Goal: Task Accomplishment & Management: Manage account settings

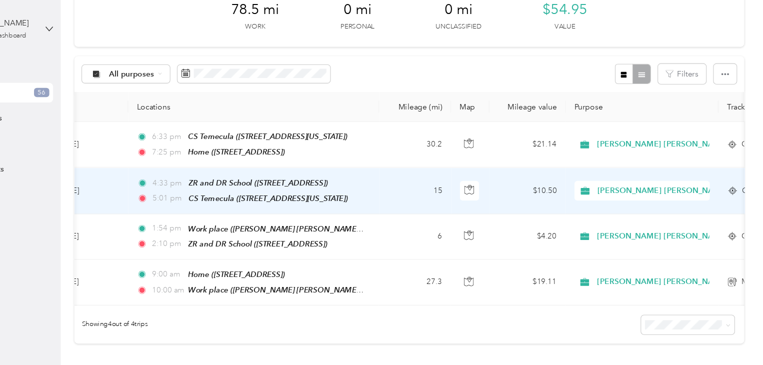
scroll to position [57, 0]
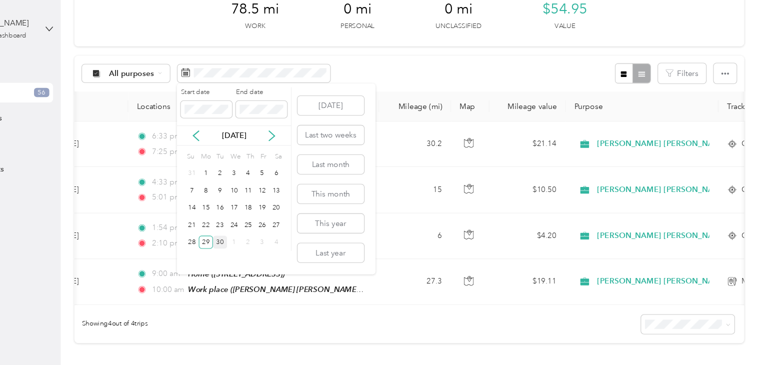
click at [266, 220] on div "30" at bounding box center [265, 222] width 13 height 12
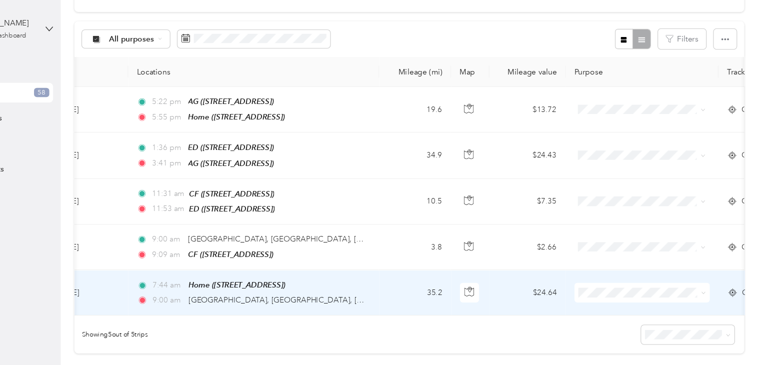
scroll to position [88, 0]
click at [248, 271] on span "[GEOGRAPHIC_DATA], [GEOGRAPHIC_DATA], [GEOGRAPHIC_DATA]" at bounding box center [348, 275] width 224 height 8
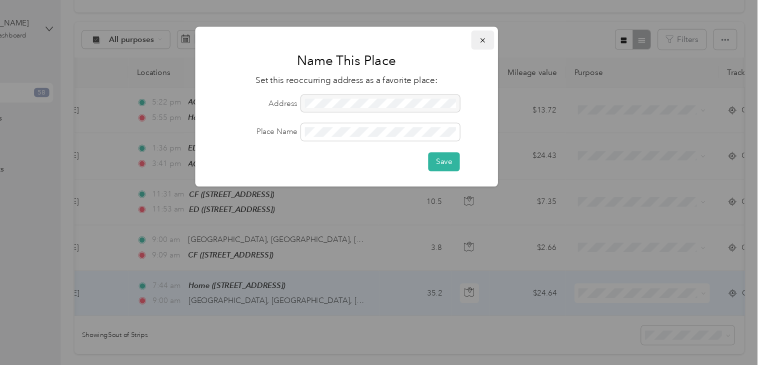
click at [503, 37] on icon "button" at bounding box center [506, 36] width 7 height 7
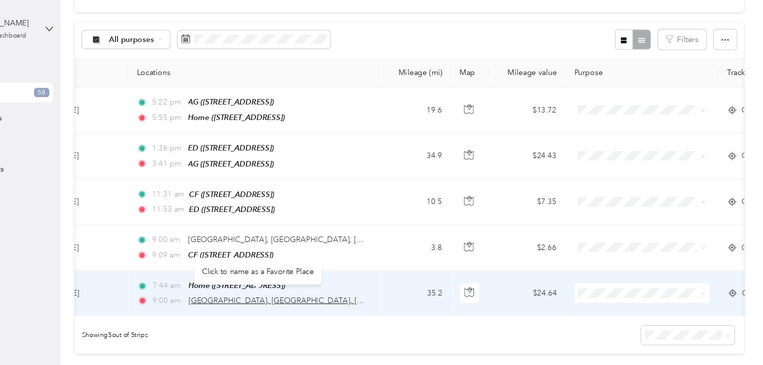
click at [326, 271] on span "[GEOGRAPHIC_DATA], [GEOGRAPHIC_DATA], [GEOGRAPHIC_DATA]" at bounding box center [348, 275] width 224 height 8
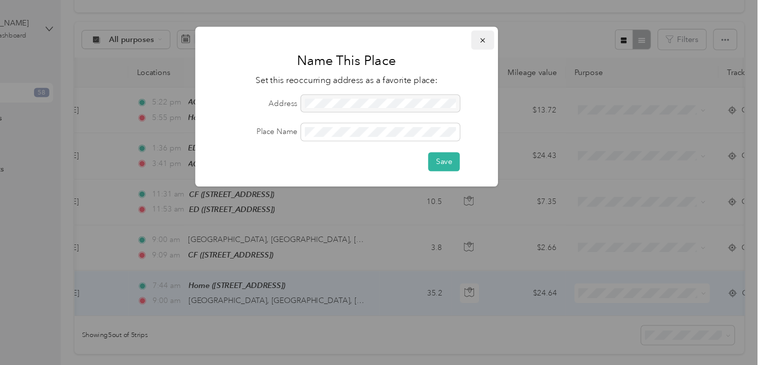
click at [508, 40] on icon "button" at bounding box center [506, 36] width 7 height 7
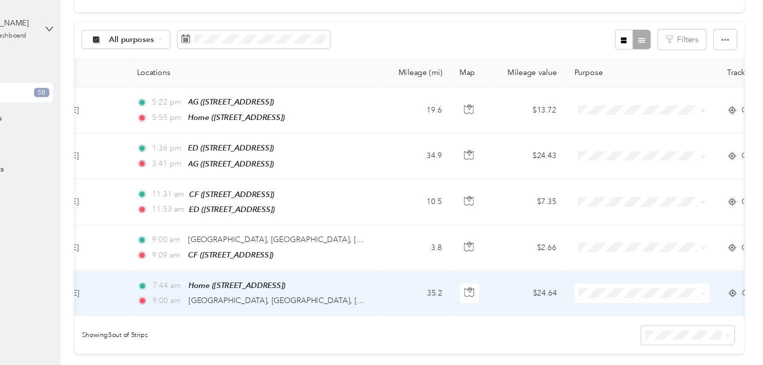
click at [173, 263] on td "[DATE]" at bounding box center [143, 268] width 75 height 41
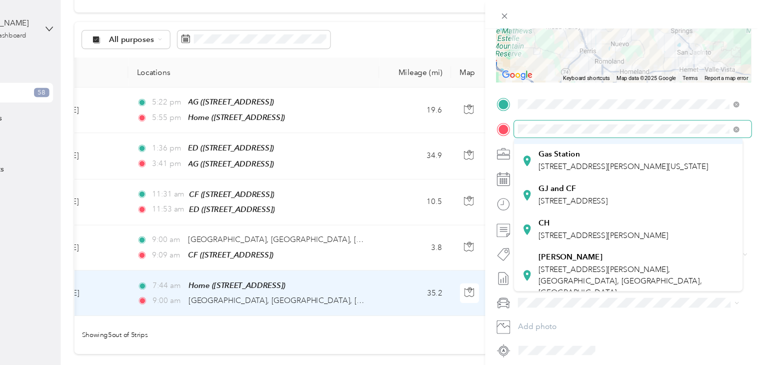
scroll to position [81, 0]
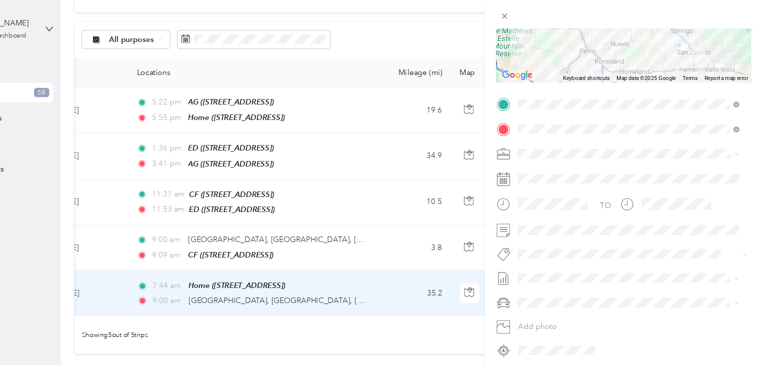
click at [583, 187] on div "GJ and CF [STREET_ADDRESS]" at bounding box center [588, 176] width 63 height 21
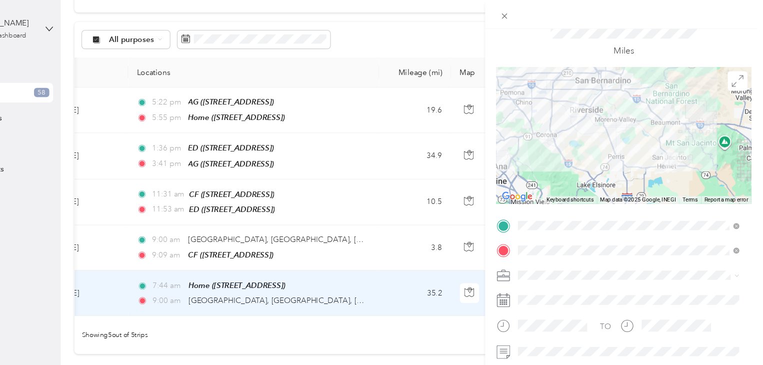
scroll to position [9, 0]
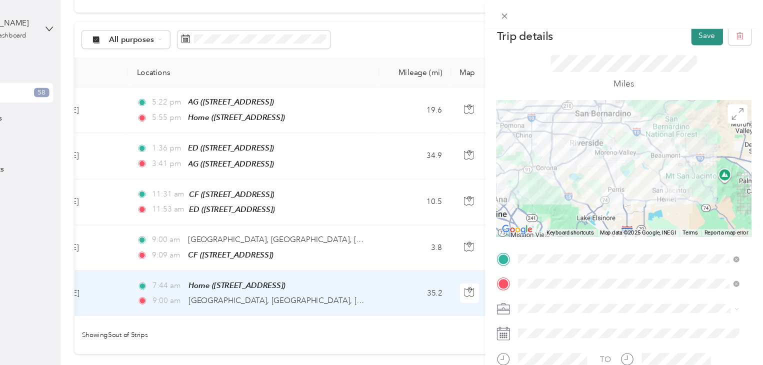
click at [705, 26] on button "Save" at bounding box center [711, 32] width 29 height 17
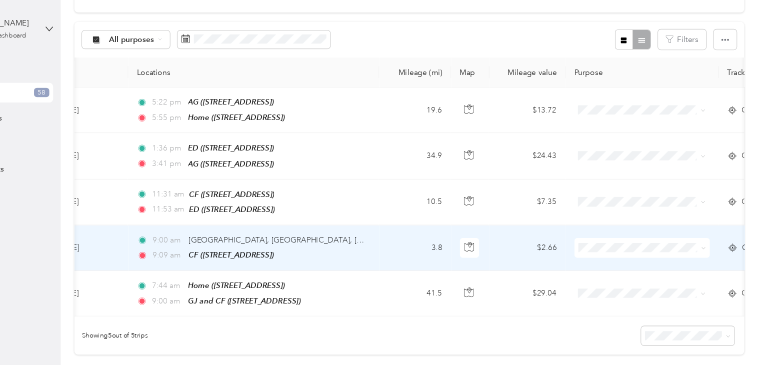
click at [154, 218] on td "[DATE]" at bounding box center [143, 226] width 75 height 41
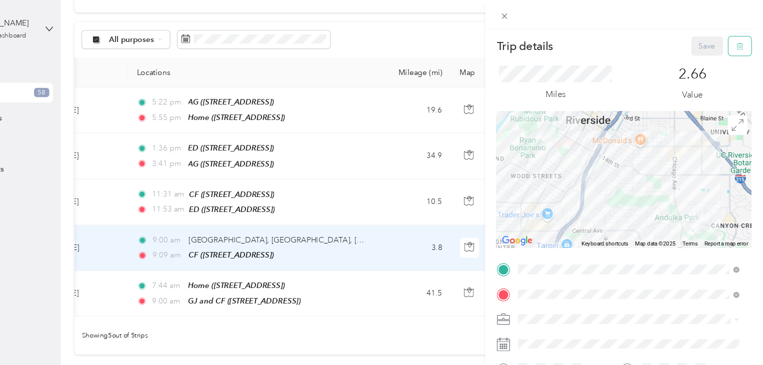
click at [738, 46] on span "button" at bounding box center [741, 42] width 7 height 8
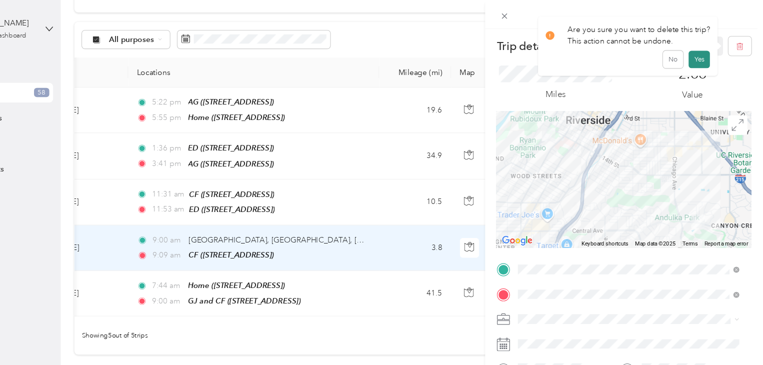
click at [707, 52] on button "Yes" at bounding box center [704, 54] width 19 height 16
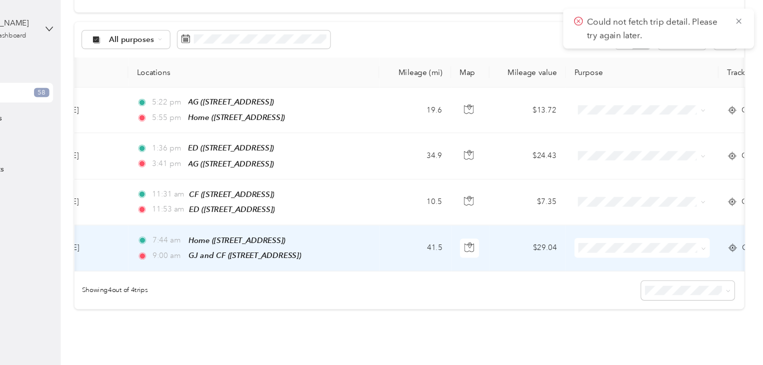
click at [611, 239] on span "[PERSON_NAME] [PERSON_NAME] Family Agency" at bounding box center [690, 239] width 187 height 10
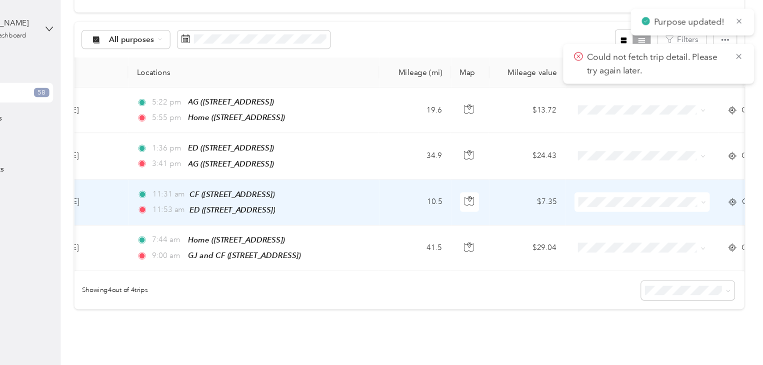
click at [614, 196] on span "[PERSON_NAME] [PERSON_NAME] Family Agency" at bounding box center [698, 198] width 169 height 10
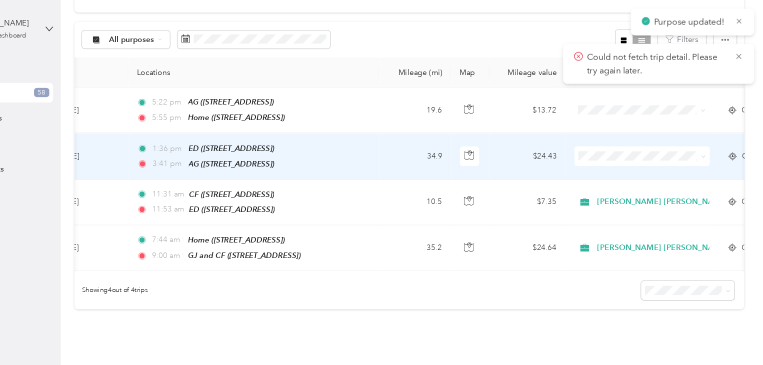
click at [624, 159] on li "[PERSON_NAME] [PERSON_NAME] Family Agency" at bounding box center [690, 157] width 201 height 17
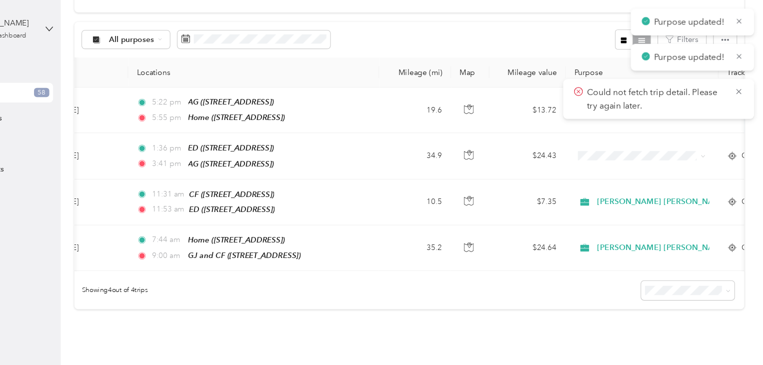
click at [608, 100] on p "Could not fetch trip detail. Please try again later." at bounding box center [665, 90] width 128 height 24
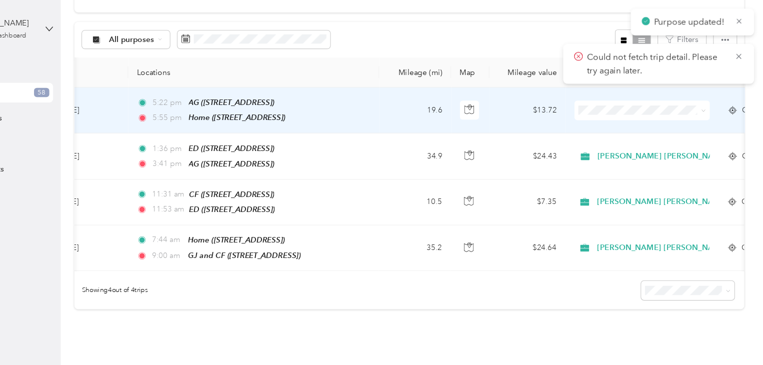
click at [619, 119] on li "[PERSON_NAME] [PERSON_NAME] Family Agency" at bounding box center [690, 115] width 201 height 17
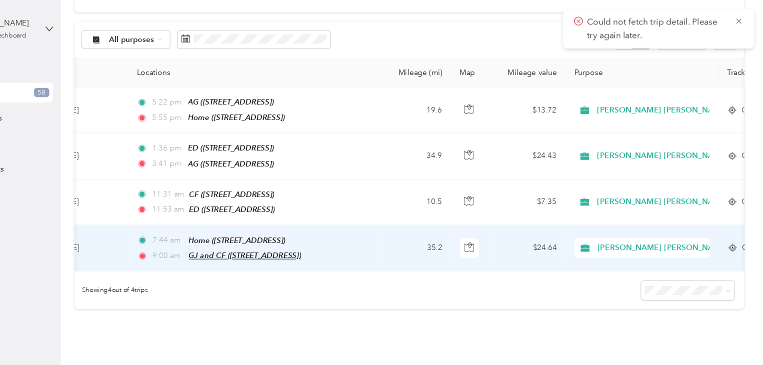
click at [255, 230] on span "GJ and CF ([STREET_ADDRESS])" at bounding box center [287, 234] width 103 height 8
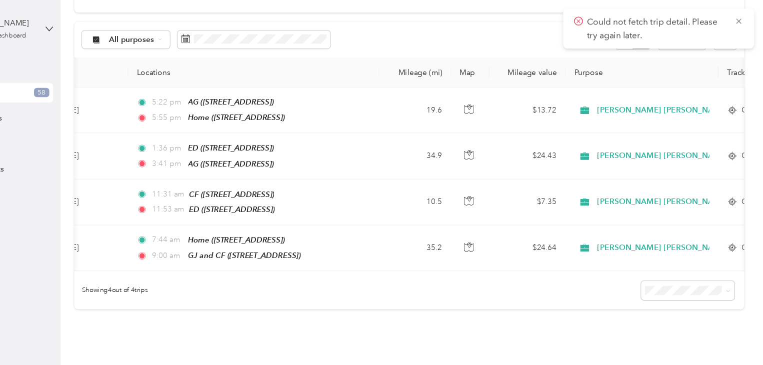
click at [105, 170] on div "Settings" at bounding box center [59, 178] width 105 height 18
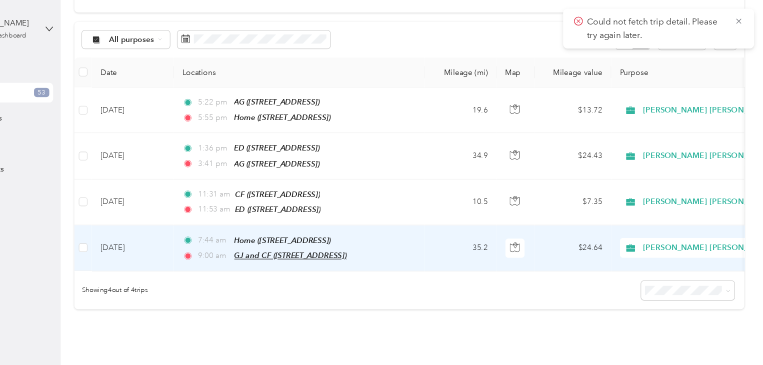
click at [301, 231] on span "GJ and CF ([STREET_ADDRESS])" at bounding box center [329, 234] width 103 height 8
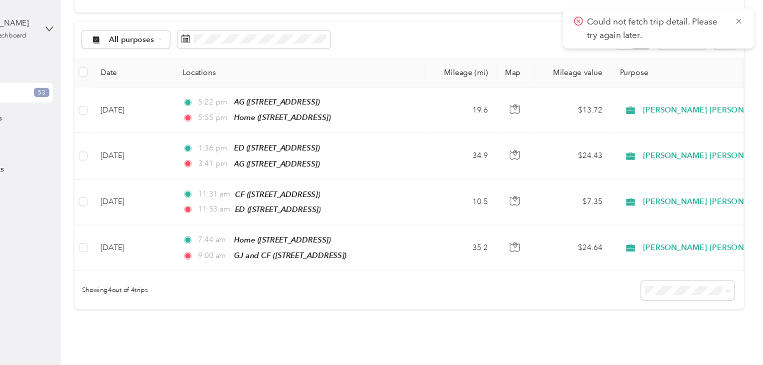
click at [397, 269] on div "Showing 4 out of 4 trips" at bounding box center [439, 265] width 614 height 35
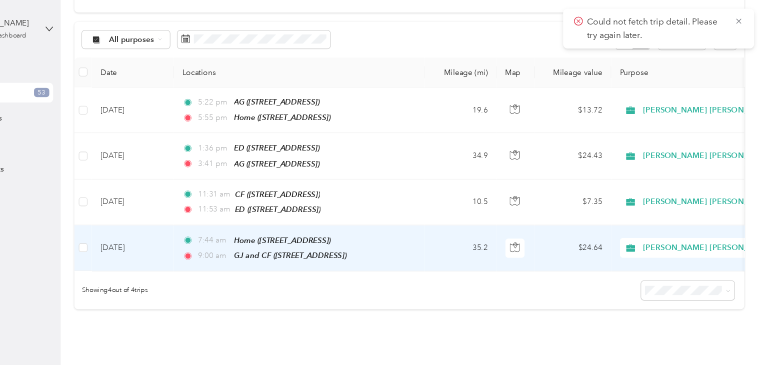
click at [179, 223] on td "[DATE]" at bounding box center [185, 227] width 75 height 42
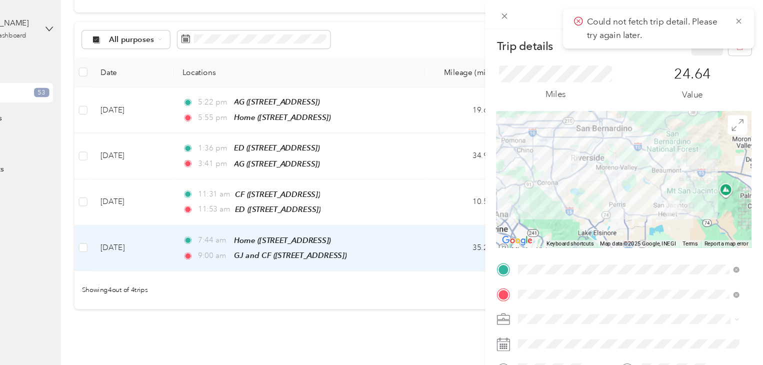
click at [587, 197] on span "[STREET_ADDRESS]" at bounding box center [588, 193] width 63 height 8
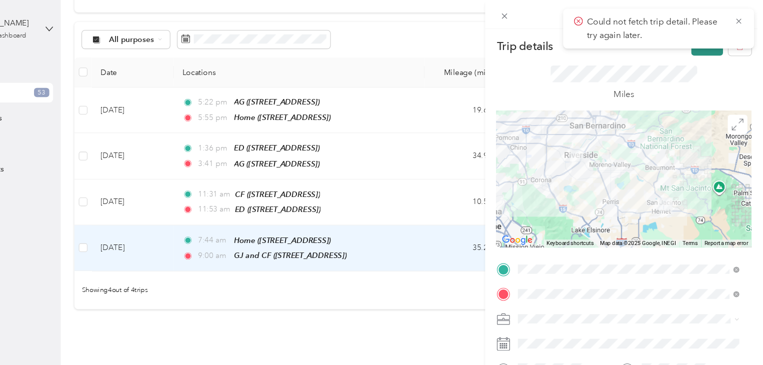
click at [698, 45] on button "Save" at bounding box center [711, 41] width 29 height 17
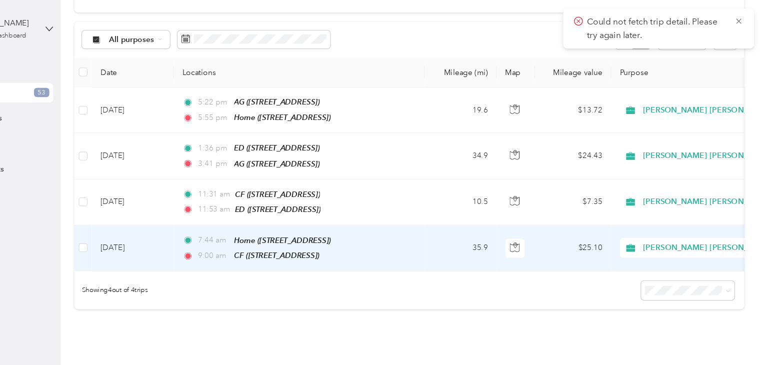
click at [189, 221] on td "[DATE]" at bounding box center [185, 227] width 75 height 42
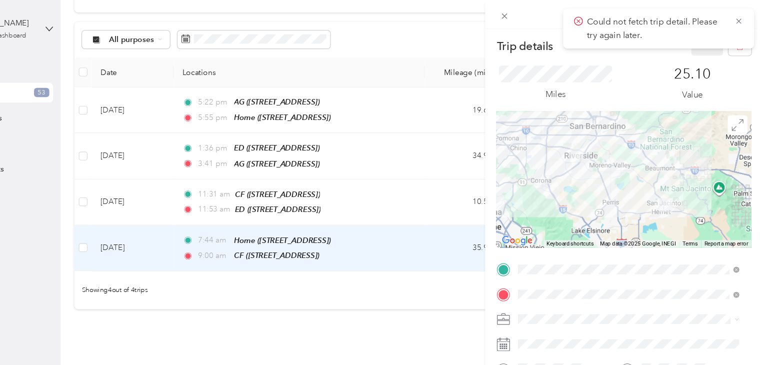
click at [415, 285] on div "Trip details Save This trip cannot be edited because it is either under review,…" at bounding box center [381, 182] width 763 height 365
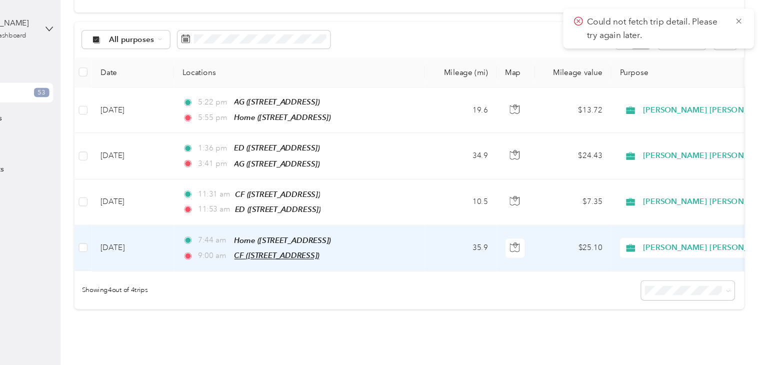
click at [295, 230] on span "CF ([STREET_ADDRESS])" at bounding box center [317, 234] width 78 height 8
click at [301, 203] on button "Edit Place" at bounding box center [303, 205] width 57 height 17
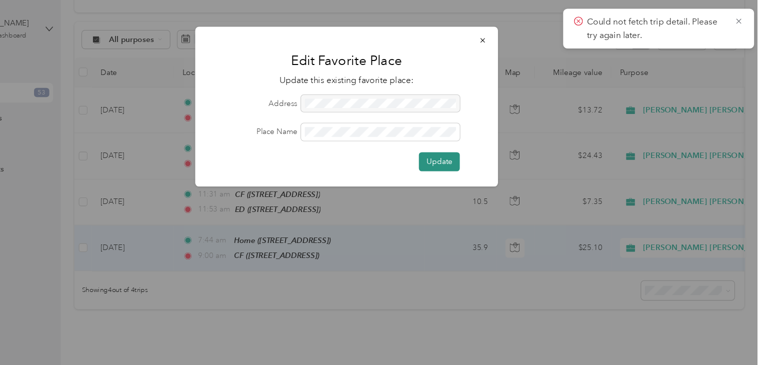
click at [473, 142] on button "Update" at bounding box center [466, 147] width 37 height 17
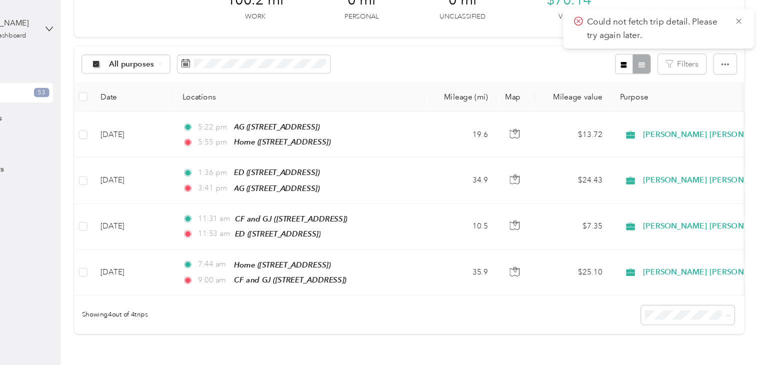
scroll to position [71, 0]
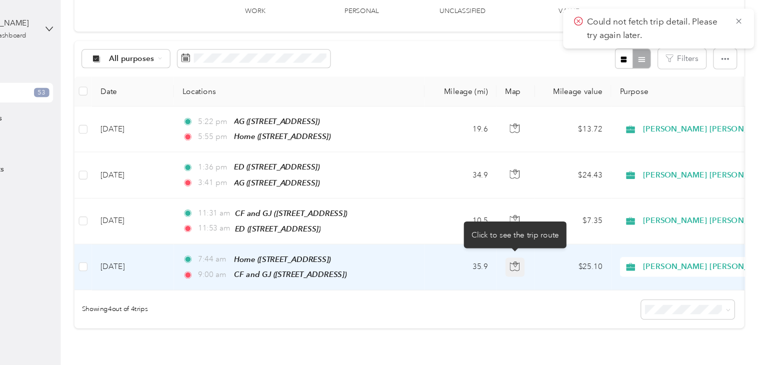
click at [535, 239] on icon "button" at bounding box center [535, 243] width 9 height 9
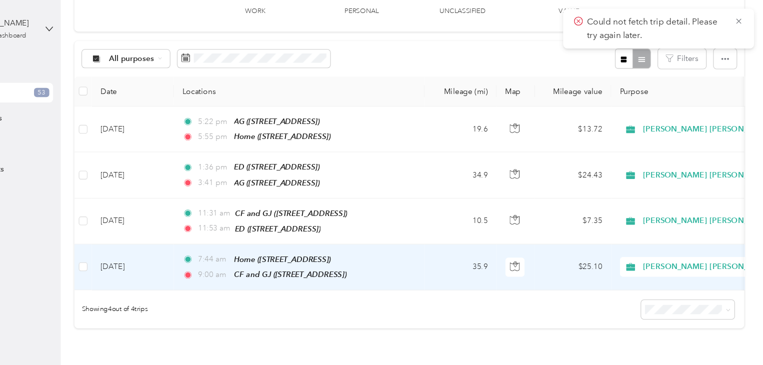
click at [569, 253] on td "$25.10" at bounding box center [589, 245] width 70 height 42
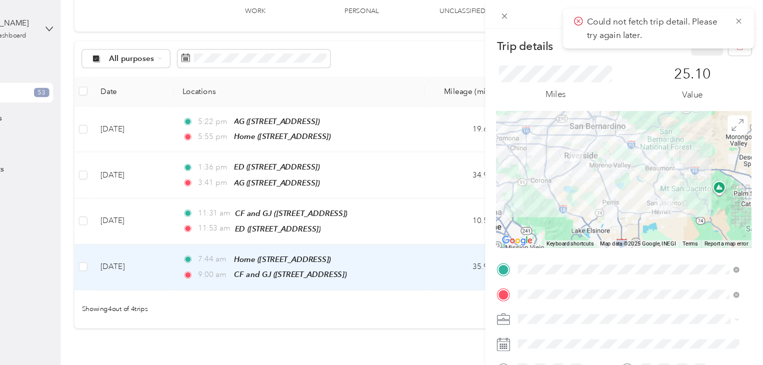
click at [398, 276] on div "Trip details Save This trip cannot be edited because it is either under review,…" at bounding box center [381, 182] width 763 height 365
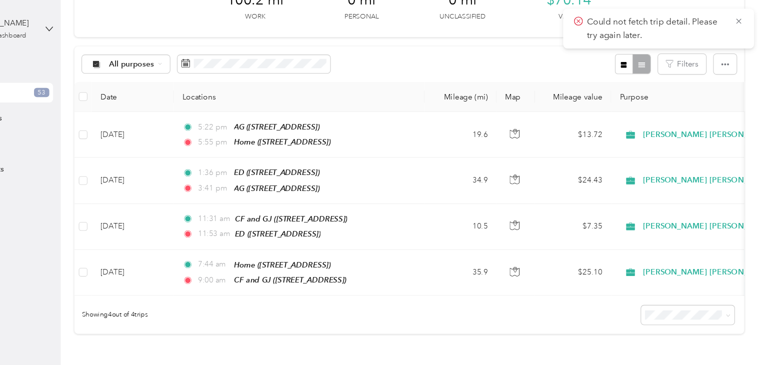
scroll to position [66, 0]
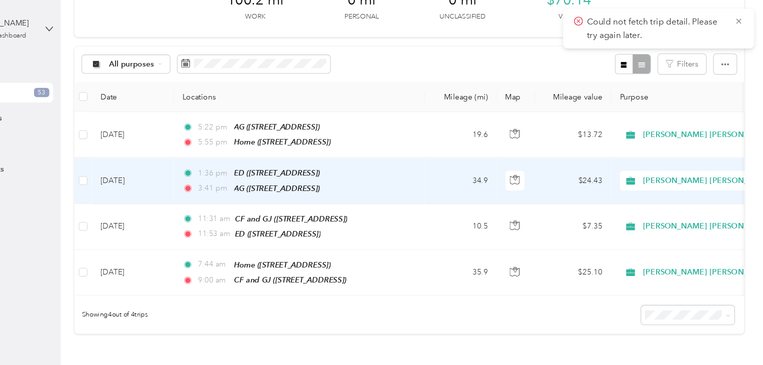
click at [261, 180] on td "1:36 pm ED ([STREET_ADDRESS]) 3:41 pm AG ([STREET_ADDRESS])" at bounding box center [338, 165] width 230 height 42
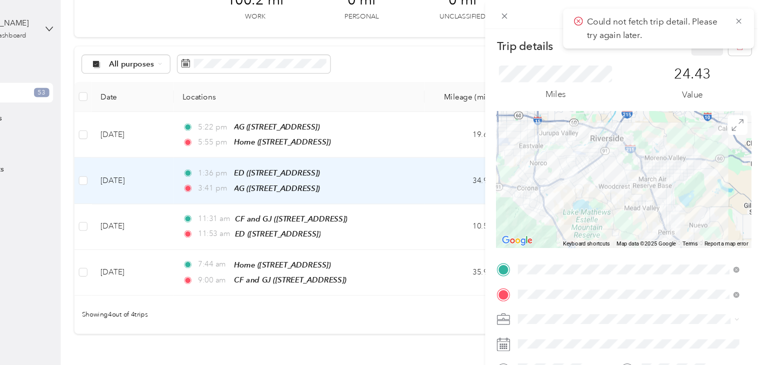
click at [407, 49] on div "Trip details Save This trip cannot be edited because it is either under review,…" at bounding box center [381, 182] width 763 height 365
